Goal: Task Accomplishment & Management: Manage account settings

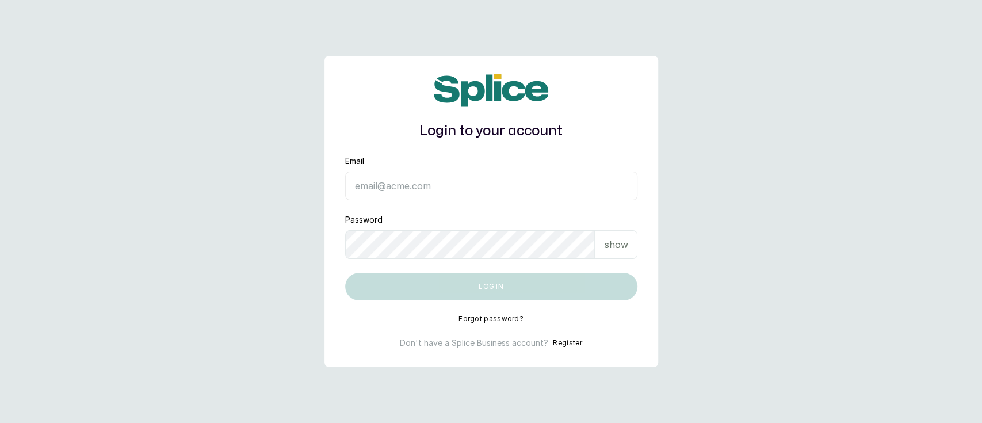
type input "[EMAIL_ADDRESS][DOMAIN_NAME]"
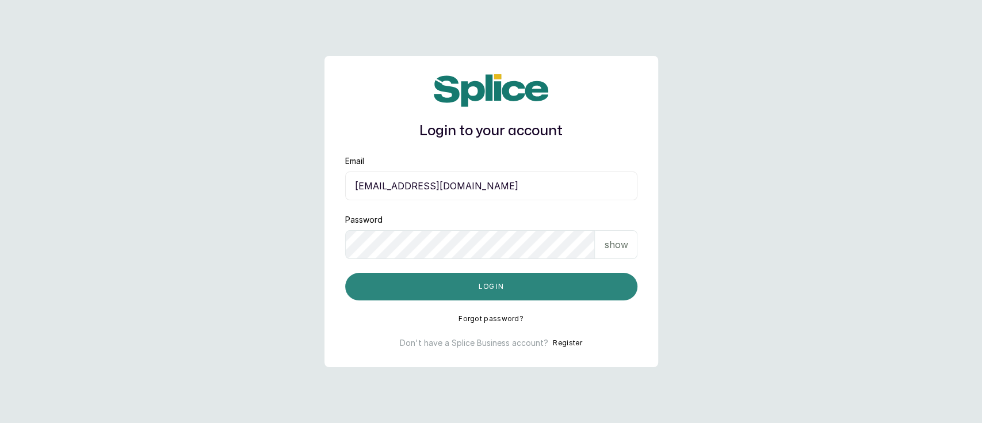
click at [496, 281] on button "Log in" at bounding box center [491, 287] width 292 height 28
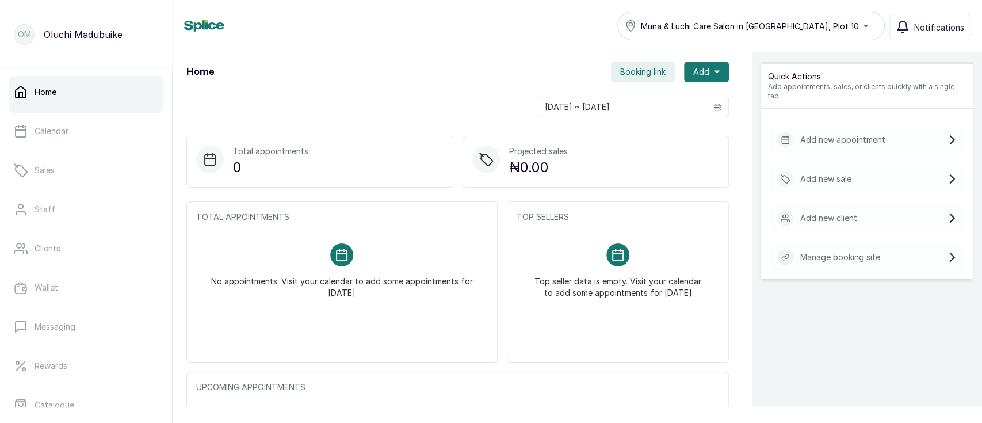
click at [644, 70] on span "Booking link" at bounding box center [642, 72] width 45 height 12
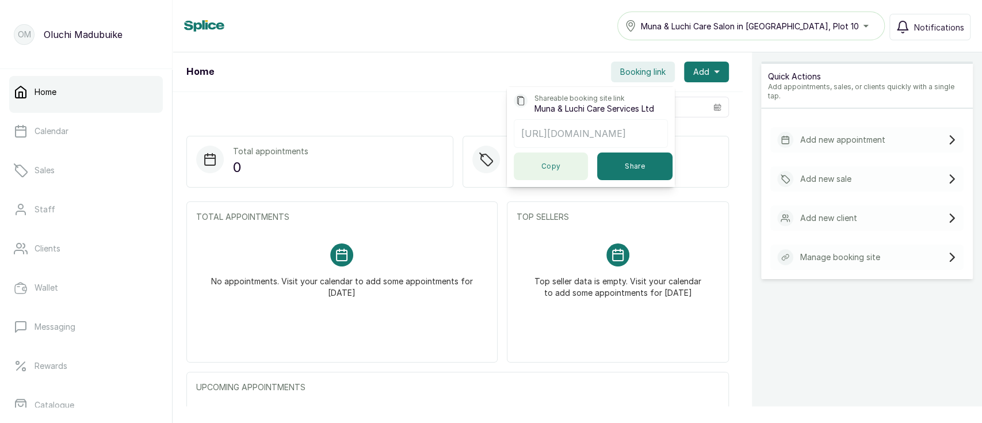
click at [548, 180] on button "Copy" at bounding box center [551, 166] width 74 height 28
click at [81, 224] on link "Staff" at bounding box center [86, 209] width 154 height 32
